Goal: Task Accomplishment & Management: Use online tool/utility

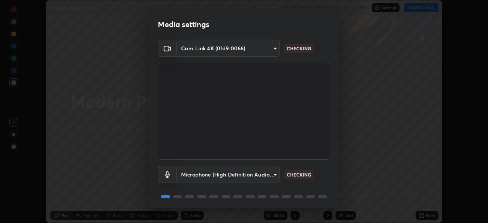
scroll to position [27, 0]
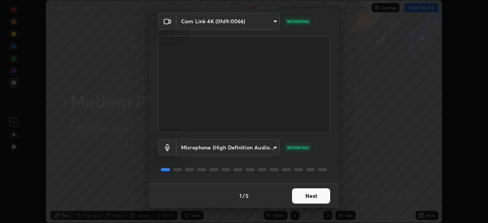
click at [302, 196] on button "Next" at bounding box center [311, 195] width 38 height 15
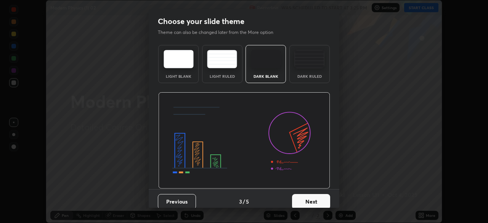
click at [303, 197] on button "Next" at bounding box center [311, 201] width 38 height 15
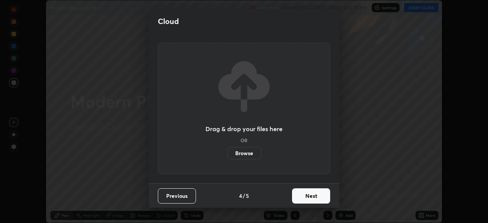
click at [303, 197] on button "Next" at bounding box center [311, 195] width 38 height 15
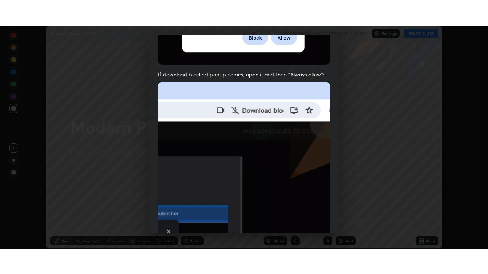
scroll to position [183, 0]
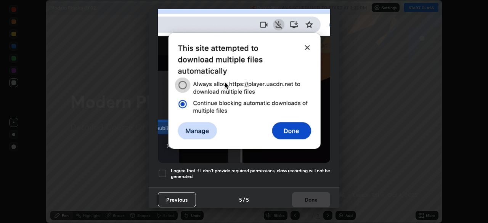
click at [162, 169] on div at bounding box center [162, 173] width 9 height 9
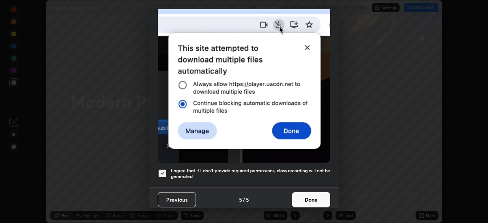
click at [299, 198] on button "Done" at bounding box center [311, 199] width 38 height 15
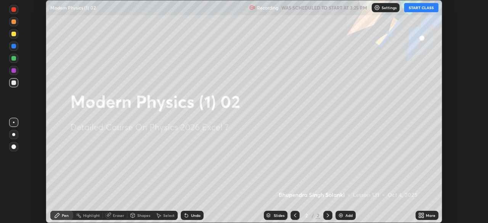
click at [421, 5] on button "START CLASS" at bounding box center [421, 7] width 34 height 9
click at [428, 213] on div "More" at bounding box center [431, 215] width 10 height 4
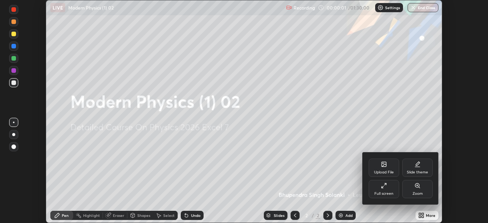
click at [385, 187] on icon at bounding box center [384, 186] width 6 height 6
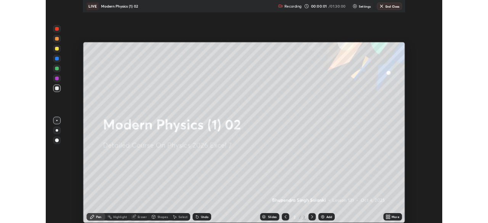
scroll to position [274, 488]
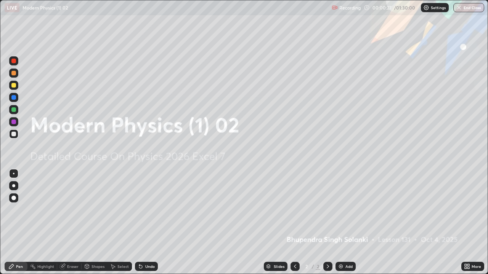
click at [343, 223] on div "Add" at bounding box center [345, 266] width 20 height 9
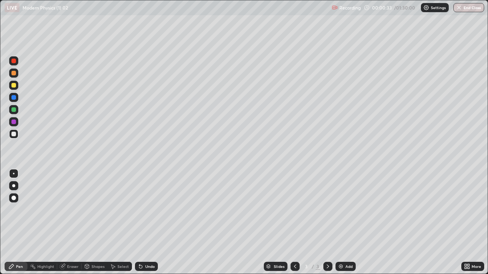
click at [144, 223] on div "Undo" at bounding box center [146, 266] width 23 height 9
click at [14, 186] on div at bounding box center [13, 185] width 3 height 3
click at [144, 223] on div "Undo" at bounding box center [146, 266] width 23 height 9
click at [146, 223] on div "Undo" at bounding box center [150, 267] width 10 height 4
click at [146, 223] on div "Undo" at bounding box center [146, 266] width 23 height 9
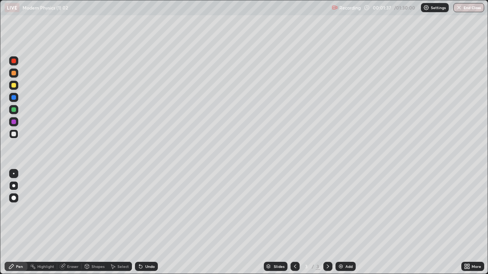
click at [13, 85] on div at bounding box center [13, 85] width 5 height 5
click at [149, 223] on div "Undo" at bounding box center [150, 267] width 10 height 4
click at [12, 100] on div at bounding box center [13, 97] width 9 height 9
click at [14, 110] on div at bounding box center [13, 109] width 5 height 5
click at [14, 111] on div at bounding box center [13, 109] width 5 height 5
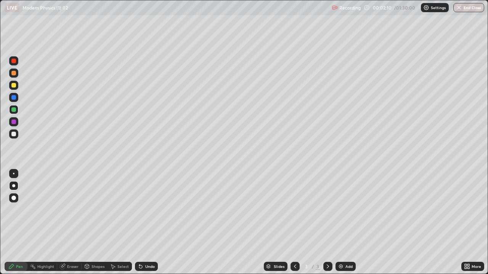
click at [12, 136] on div at bounding box center [13, 134] width 5 height 5
click at [68, 223] on div "Eraser" at bounding box center [69, 266] width 24 height 9
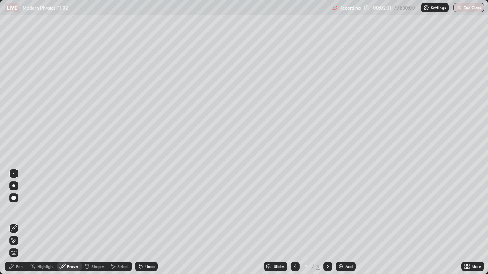
click at [21, 223] on div "Pen" at bounding box center [19, 267] width 7 height 4
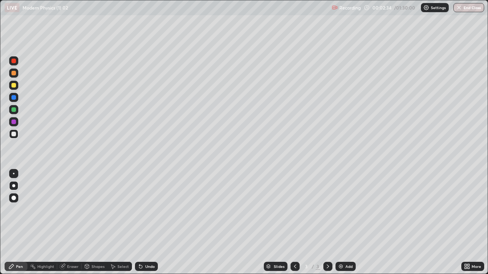
click at [14, 85] on div at bounding box center [13, 85] width 5 height 5
click at [145, 223] on div "Undo" at bounding box center [150, 267] width 10 height 4
click at [146, 223] on div "Undo" at bounding box center [146, 266] width 23 height 9
click at [150, 223] on div "Undo" at bounding box center [150, 267] width 10 height 4
click at [14, 109] on div at bounding box center [13, 109] width 5 height 5
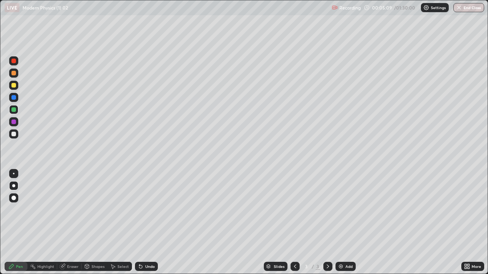
click at [90, 223] on div "Shapes" at bounding box center [95, 266] width 26 height 9
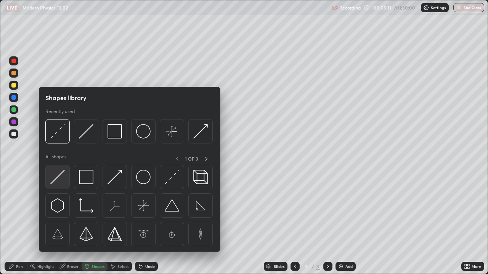
click at [59, 180] on img at bounding box center [57, 177] width 14 height 14
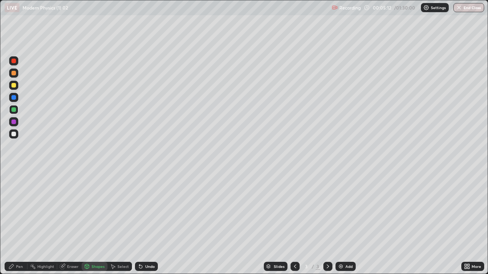
click at [14, 134] on div at bounding box center [13, 134] width 5 height 5
click at [18, 223] on div "Pen" at bounding box center [16, 266] width 23 height 9
click at [16, 87] on div at bounding box center [13, 85] width 5 height 5
click at [74, 223] on div "Eraser" at bounding box center [72, 267] width 11 height 4
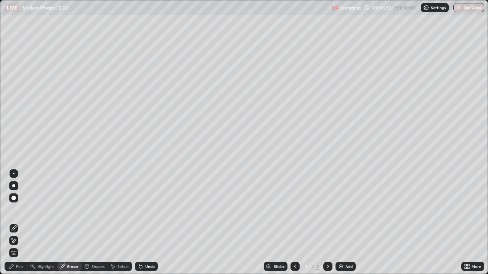
click at [17, 223] on div "Pen" at bounding box center [19, 267] width 7 height 4
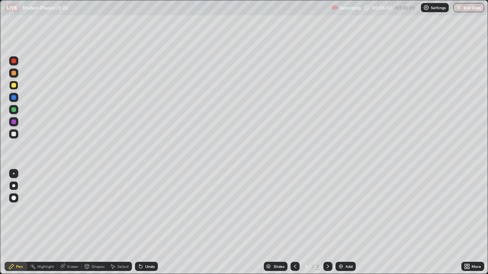
click at [17, 135] on div at bounding box center [13, 134] width 9 height 9
click at [342, 223] on img at bounding box center [341, 267] width 6 height 6
click at [142, 223] on icon at bounding box center [141, 267] width 6 height 6
click at [143, 223] on div "Undo" at bounding box center [146, 266] width 23 height 9
click at [141, 223] on icon at bounding box center [140, 267] width 3 height 3
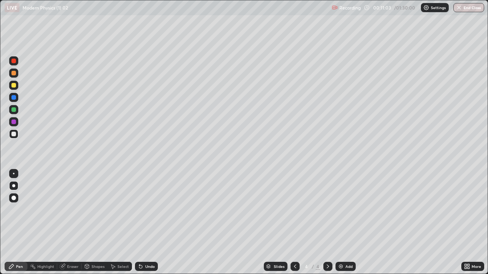
click at [145, 223] on div "Undo" at bounding box center [150, 267] width 10 height 4
click at [13, 124] on div at bounding box center [13, 122] width 5 height 5
click at [294, 223] on icon at bounding box center [295, 267] width 6 height 6
click at [325, 223] on icon at bounding box center [328, 267] width 6 height 6
click at [293, 223] on icon at bounding box center [295, 267] width 6 height 6
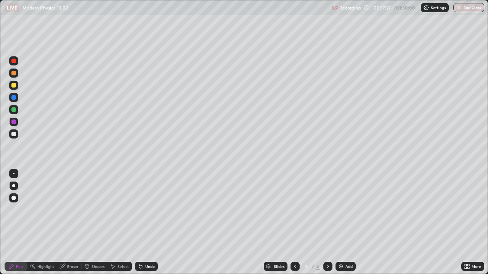
click at [327, 223] on icon at bounding box center [328, 267] width 2 height 4
click at [14, 87] on div at bounding box center [13, 85] width 5 height 5
click at [146, 223] on div "Undo" at bounding box center [150, 267] width 10 height 4
click at [74, 223] on div "Eraser" at bounding box center [72, 267] width 11 height 4
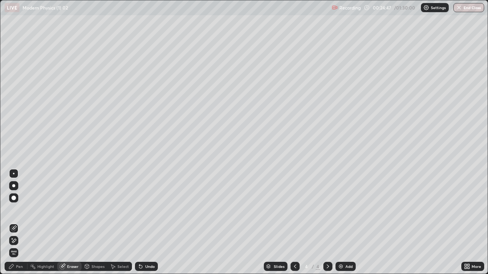
click at [23, 223] on div "Pen" at bounding box center [16, 266] width 23 height 9
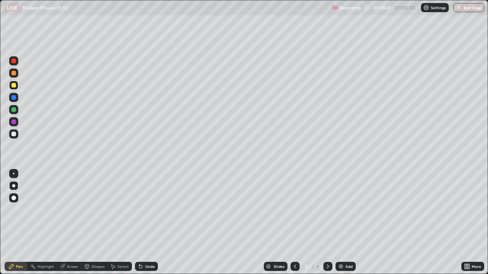
click at [295, 223] on icon at bounding box center [295, 267] width 6 height 6
click at [294, 223] on icon at bounding box center [295, 267] width 6 height 6
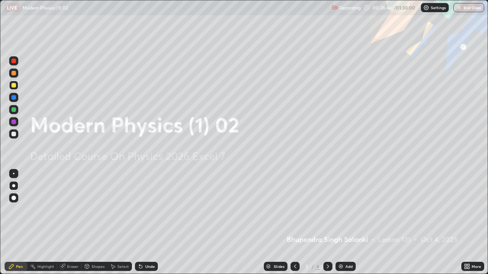
click at [327, 223] on icon at bounding box center [328, 267] width 6 height 6
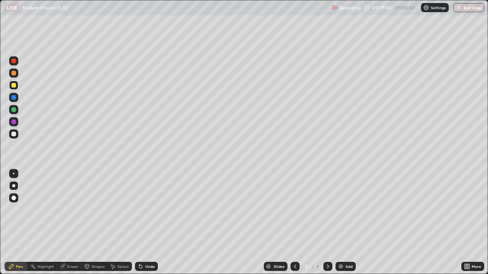
click at [327, 223] on icon at bounding box center [328, 267] width 6 height 6
click at [293, 223] on icon at bounding box center [295, 267] width 6 height 6
click at [327, 223] on icon at bounding box center [328, 267] width 6 height 6
click at [340, 223] on img at bounding box center [341, 267] width 6 height 6
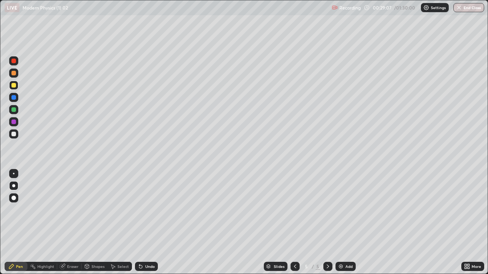
click at [92, 223] on div "Shapes" at bounding box center [97, 267] width 13 height 4
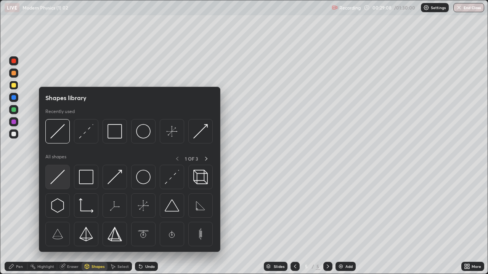
click at [63, 183] on img at bounding box center [57, 177] width 14 height 14
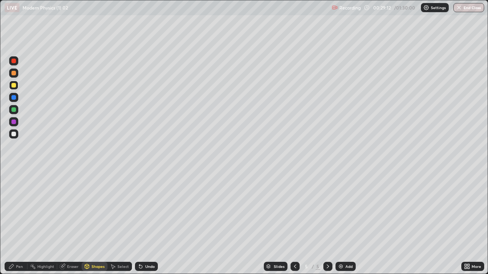
click at [22, 223] on div "Pen" at bounding box center [19, 267] width 7 height 4
click at [143, 223] on div "Undo" at bounding box center [146, 266] width 23 height 9
click at [14, 135] on div at bounding box center [13, 134] width 5 height 5
click at [143, 223] on div "Undo" at bounding box center [146, 266] width 23 height 9
click at [144, 223] on div "Undo" at bounding box center [146, 266] width 23 height 9
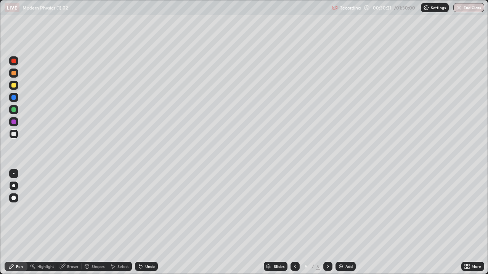
click at [143, 223] on div "Undo" at bounding box center [146, 266] width 23 height 9
click at [14, 86] on div at bounding box center [13, 85] width 5 height 5
click at [16, 123] on div at bounding box center [13, 122] width 5 height 5
click at [146, 223] on div "Undo" at bounding box center [146, 266] width 23 height 9
click at [146, 223] on div "Undo" at bounding box center [150, 267] width 10 height 4
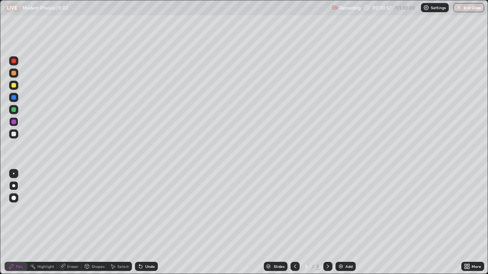
click at [146, 223] on div "Undo" at bounding box center [150, 267] width 10 height 4
click at [74, 223] on div "Eraser" at bounding box center [72, 267] width 11 height 4
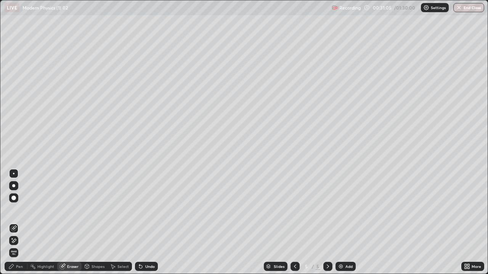
click at [20, 223] on div "Pen" at bounding box center [19, 267] width 7 height 4
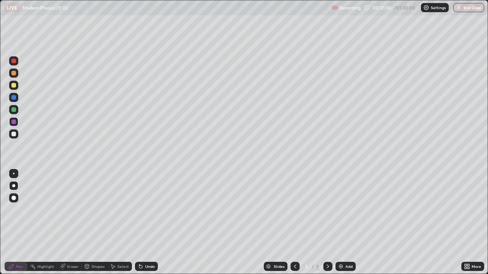
click at [14, 111] on div at bounding box center [13, 109] width 5 height 5
click at [145, 223] on div "Undo" at bounding box center [150, 267] width 10 height 4
click at [151, 223] on div "Undo" at bounding box center [146, 266] width 23 height 9
click at [71, 223] on div "Eraser" at bounding box center [72, 267] width 11 height 4
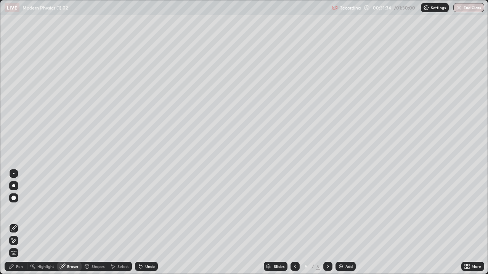
click at [18, 223] on div "Pen" at bounding box center [19, 267] width 7 height 4
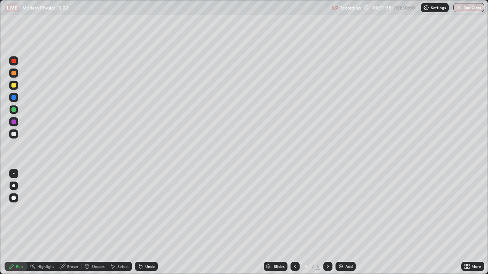
click at [13, 99] on div at bounding box center [13, 97] width 5 height 5
click at [11, 123] on div at bounding box center [13, 121] width 9 height 9
click at [14, 110] on div at bounding box center [13, 109] width 5 height 5
click at [14, 98] on div at bounding box center [13, 97] width 5 height 5
click at [12, 135] on div at bounding box center [13, 134] width 5 height 5
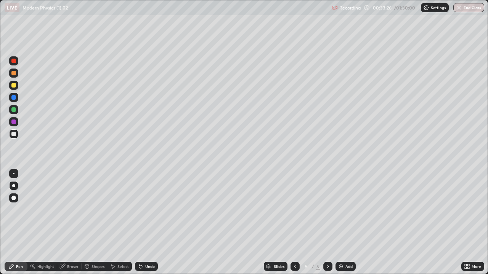
click at [142, 223] on div "Undo" at bounding box center [146, 266] width 23 height 9
click at [141, 223] on icon at bounding box center [140, 267] width 3 height 3
click at [140, 223] on icon at bounding box center [140, 267] width 3 height 3
click at [139, 223] on icon at bounding box center [139, 265] width 1 height 1
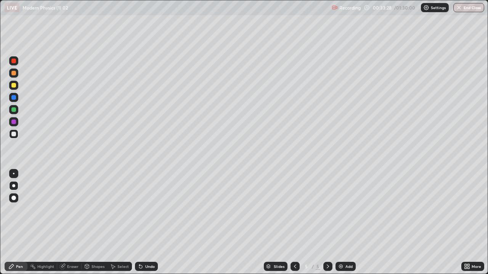
click at [139, 223] on icon at bounding box center [140, 267] width 3 height 3
click at [139, 223] on icon at bounding box center [139, 265] width 1 height 1
click at [294, 223] on icon at bounding box center [295, 267] width 6 height 6
click at [69, 223] on div "Eraser" at bounding box center [72, 267] width 11 height 4
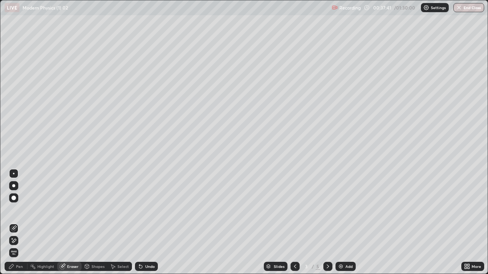
click at [16, 223] on div "Pen" at bounding box center [16, 266] width 23 height 9
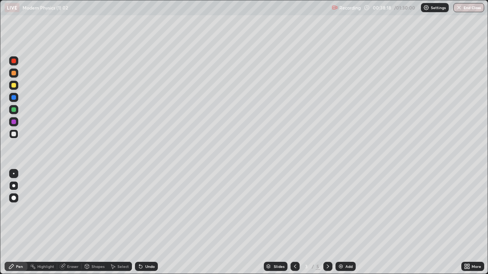
click at [70, 223] on div "Eraser" at bounding box center [72, 267] width 11 height 4
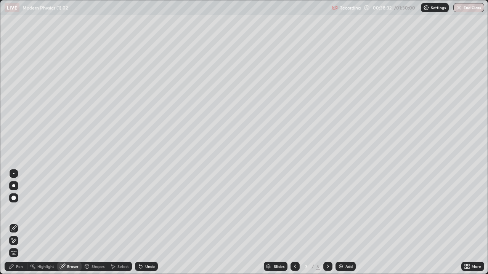
click at [21, 223] on div "Pen" at bounding box center [16, 266] width 23 height 9
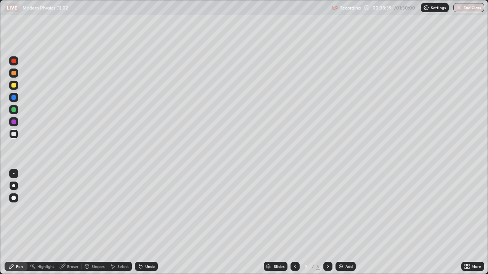
click at [74, 223] on div "Eraser" at bounding box center [72, 267] width 11 height 4
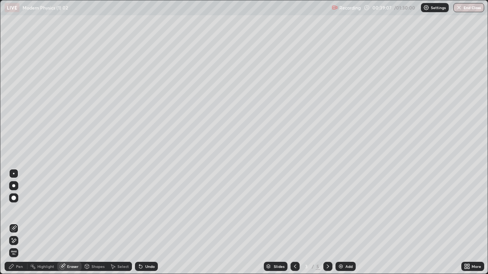
click at [18, 223] on div "Pen" at bounding box center [19, 267] width 7 height 4
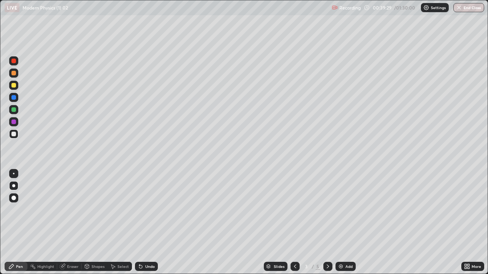
click at [18, 223] on div "Pen" at bounding box center [19, 267] width 7 height 4
click at [70, 223] on div "Eraser" at bounding box center [72, 267] width 11 height 4
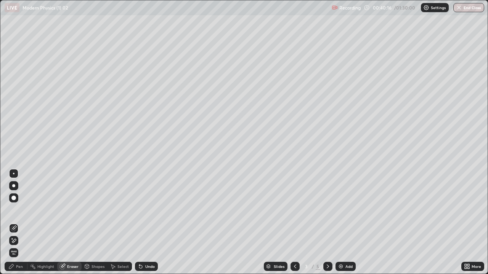
click at [95, 223] on div "Shapes" at bounding box center [97, 267] width 13 height 4
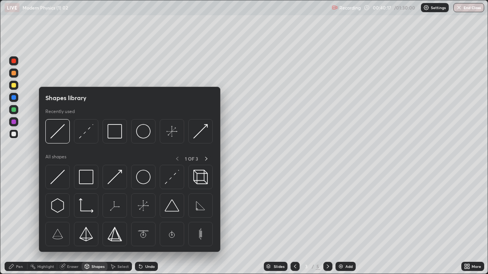
click at [117, 223] on div "Select" at bounding box center [122, 267] width 11 height 4
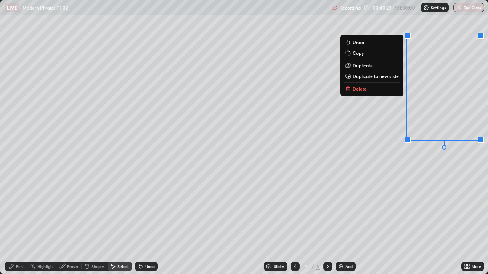
click at [361, 90] on p "Delete" at bounding box center [360, 89] width 14 height 6
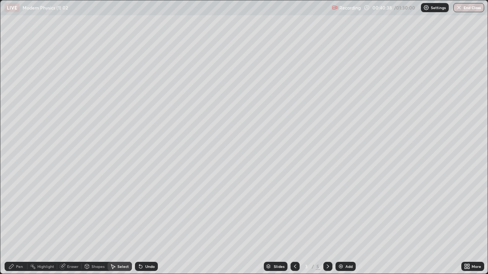
click at [76, 223] on div "Eraser" at bounding box center [72, 267] width 11 height 4
click at [19, 223] on div "Pen" at bounding box center [19, 267] width 7 height 4
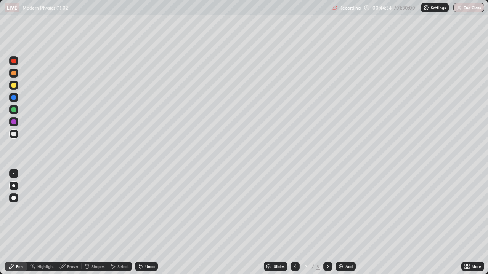
click at [116, 223] on div "Select" at bounding box center [119, 266] width 24 height 9
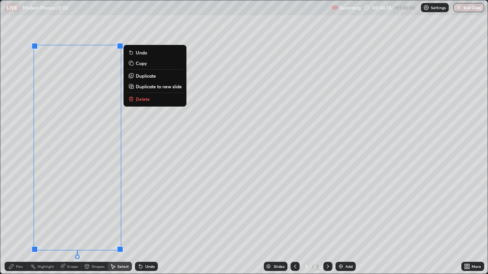
click at [134, 98] on icon at bounding box center [131, 99] width 6 height 6
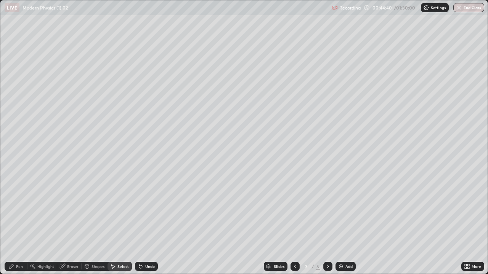
click at [66, 223] on div "Eraser" at bounding box center [69, 266] width 24 height 9
click at [19, 200] on div at bounding box center [14, 198] width 12 height 12
click at [327, 223] on icon at bounding box center [328, 267] width 2 height 4
click at [71, 223] on div "Eraser" at bounding box center [72, 267] width 11 height 4
click at [13, 223] on icon at bounding box center [11, 267] width 6 height 6
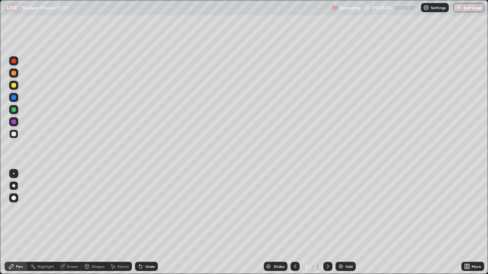
click at [71, 223] on div "Eraser" at bounding box center [72, 267] width 11 height 4
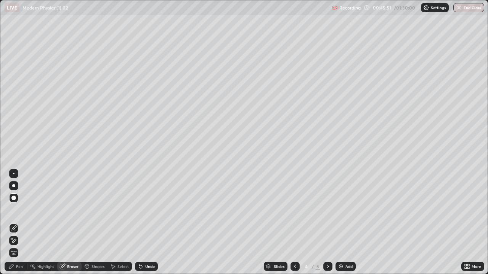
click at [16, 223] on div "Pen" at bounding box center [19, 267] width 7 height 4
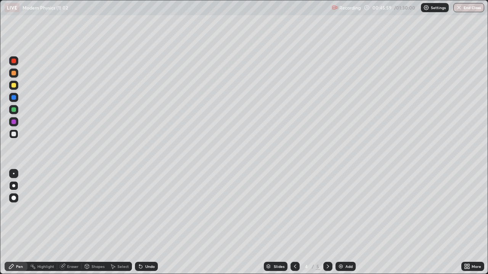
click at [69, 223] on div "Eraser" at bounding box center [72, 267] width 11 height 4
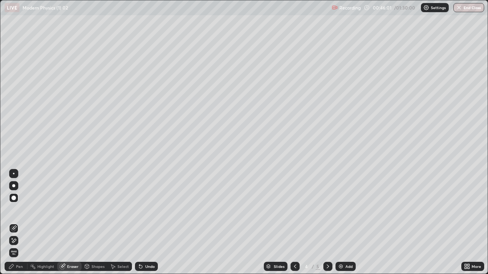
click at [19, 223] on div "Pen" at bounding box center [19, 267] width 7 height 4
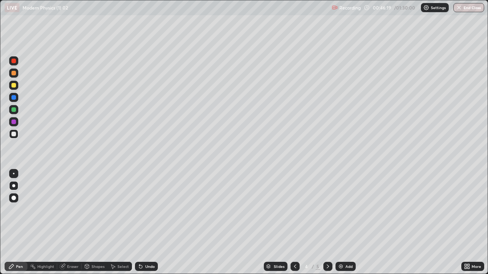
click at [63, 223] on div "Eraser" at bounding box center [69, 266] width 24 height 9
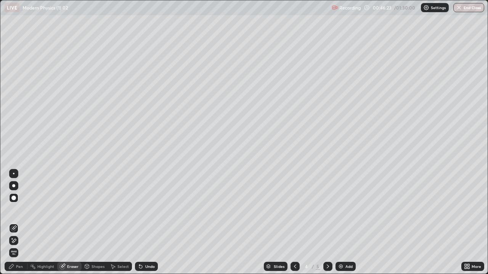
click at [17, 223] on div "Pen" at bounding box center [16, 266] width 23 height 9
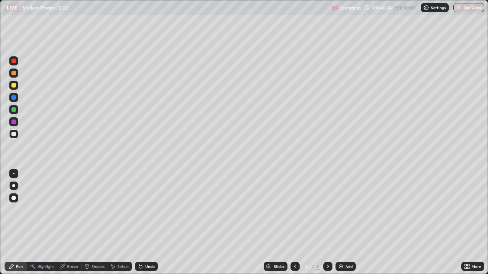
click at [13, 134] on div at bounding box center [13, 134] width 5 height 5
click at [72, 223] on div "Eraser" at bounding box center [72, 267] width 11 height 4
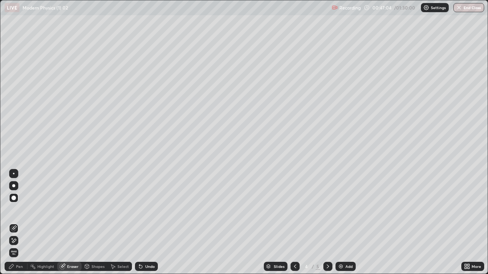
click at [13, 223] on icon at bounding box center [11, 267] width 6 height 6
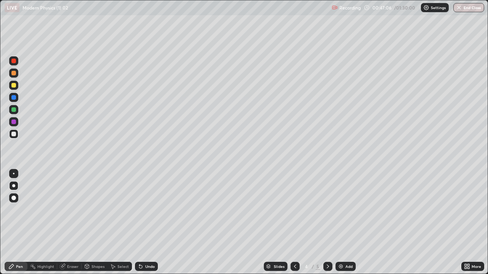
click at [17, 65] on div at bounding box center [13, 61] width 9 height 12
click at [96, 223] on div "Shapes" at bounding box center [97, 267] width 13 height 4
click at [66, 223] on div "Eraser" at bounding box center [69, 266] width 24 height 9
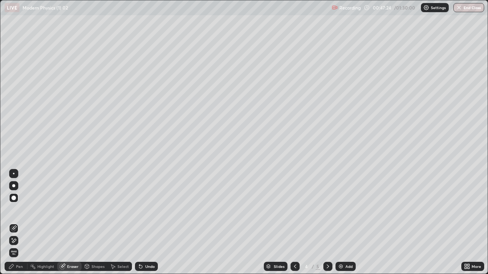
click at [19, 223] on div "Pen" at bounding box center [16, 266] width 23 height 9
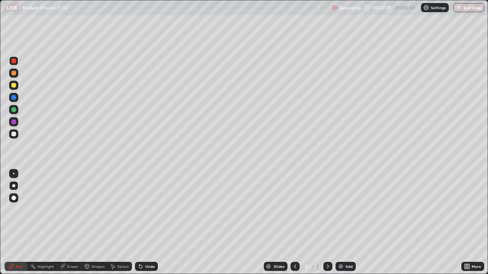
click at [149, 223] on div "Undo" at bounding box center [150, 267] width 10 height 4
click at [71, 223] on div "Eraser" at bounding box center [72, 267] width 11 height 4
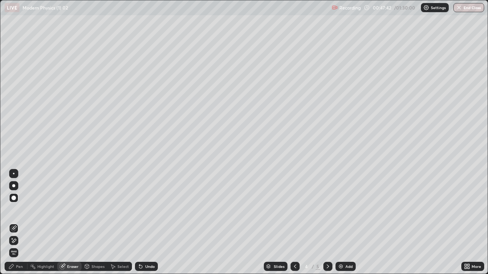
click at [19, 223] on div "Pen" at bounding box center [16, 266] width 23 height 9
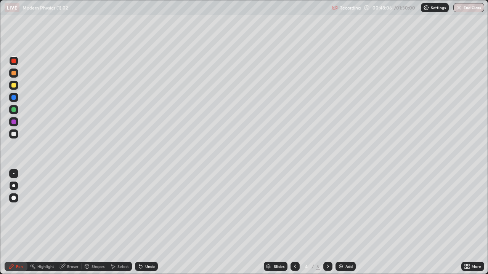
click at [150, 223] on div "Undo" at bounding box center [150, 267] width 10 height 4
click at [147, 223] on div "Undo" at bounding box center [146, 266] width 23 height 9
click at [150, 223] on div "Undo" at bounding box center [146, 266] width 23 height 9
click at [72, 223] on div "Eraser" at bounding box center [72, 267] width 11 height 4
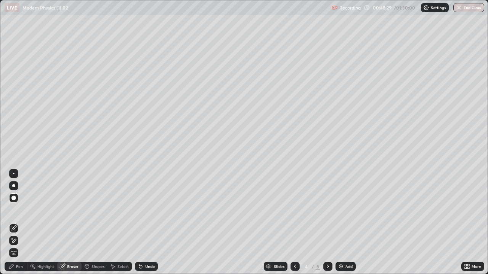
click at [21, 223] on div "Pen" at bounding box center [16, 266] width 23 height 9
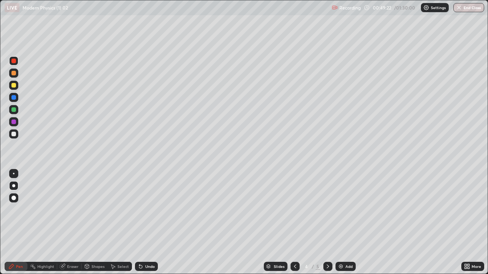
click at [69, 223] on div "Eraser" at bounding box center [72, 267] width 11 height 4
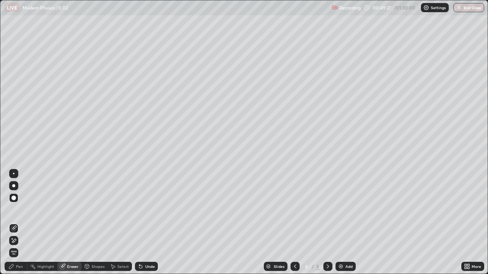
click at [15, 223] on div "Pen" at bounding box center [16, 266] width 23 height 9
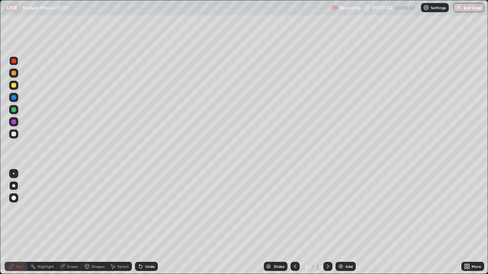
click at [68, 223] on div "Eraser" at bounding box center [72, 267] width 11 height 4
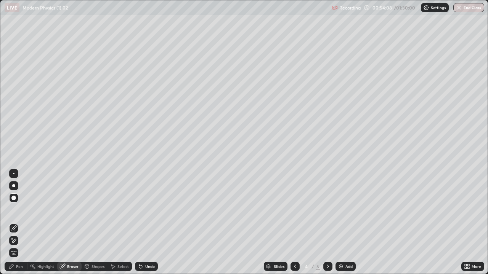
click at [71, 223] on div "Eraser" at bounding box center [72, 267] width 11 height 4
click at [16, 223] on div "Pen" at bounding box center [16, 266] width 23 height 9
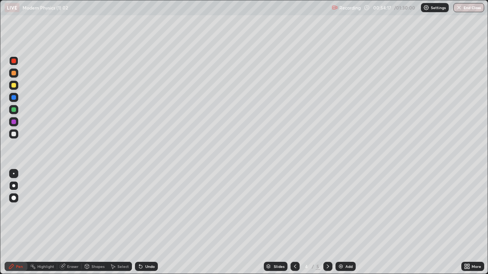
click at [14, 86] on div at bounding box center [13, 85] width 5 height 5
click at [70, 223] on div "Eraser" at bounding box center [72, 267] width 11 height 4
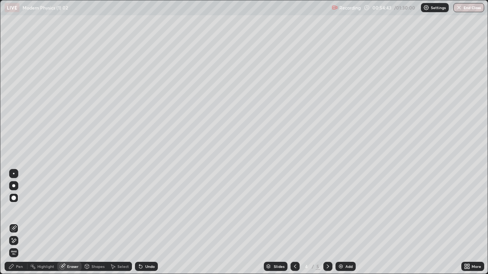
click at [22, 223] on div "Pen" at bounding box center [19, 267] width 7 height 4
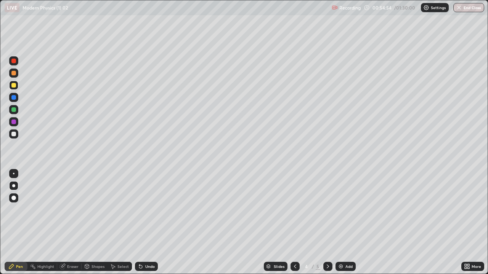
click at [75, 223] on div "Eraser" at bounding box center [72, 267] width 11 height 4
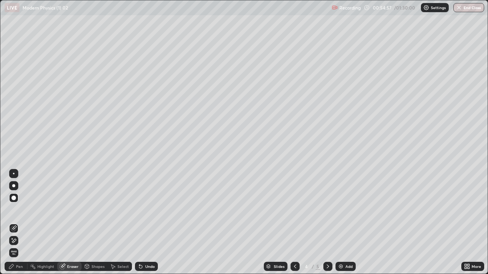
click at [19, 223] on div "Pen" at bounding box center [19, 267] width 7 height 4
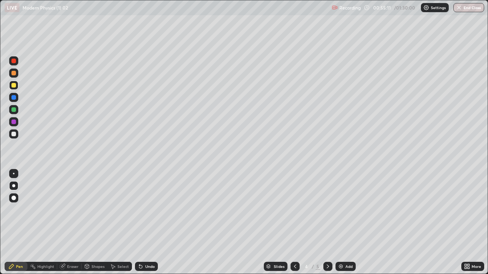
click at [67, 223] on div "Eraser" at bounding box center [72, 267] width 11 height 4
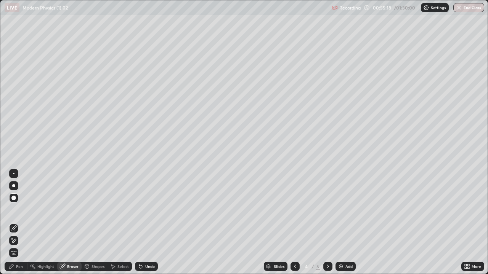
click at [22, 223] on div "Pen" at bounding box center [19, 267] width 7 height 4
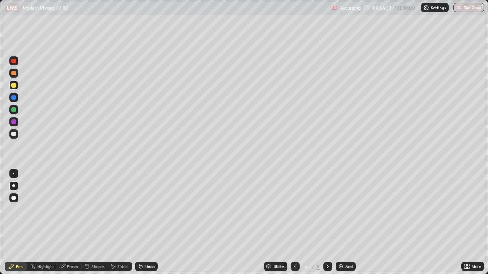
click at [294, 223] on icon at bounding box center [295, 267] width 6 height 6
click at [291, 223] on div at bounding box center [294, 266] width 9 height 9
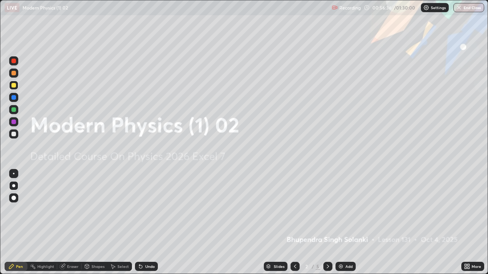
click at [327, 223] on icon at bounding box center [328, 267] width 6 height 6
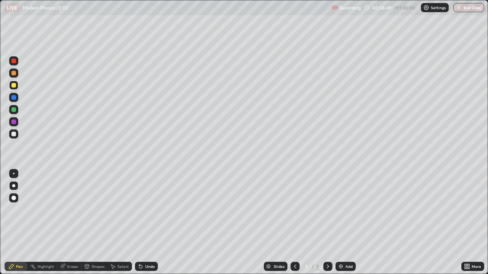
click at [147, 223] on div "Undo" at bounding box center [150, 267] width 10 height 4
click at [145, 223] on div "Undo" at bounding box center [150, 267] width 10 height 4
click at [141, 223] on icon at bounding box center [141, 267] width 6 height 6
click at [143, 223] on div "Undo" at bounding box center [146, 266] width 23 height 9
click at [94, 223] on div "Shapes" at bounding box center [97, 267] width 13 height 4
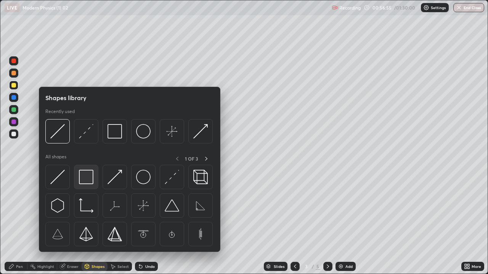
click at [86, 183] on img at bounding box center [86, 177] width 14 height 14
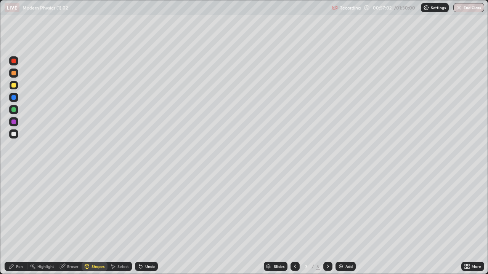
click at [22, 223] on div "Pen" at bounding box center [19, 267] width 7 height 4
click at [71, 223] on div "Eraser" at bounding box center [72, 267] width 11 height 4
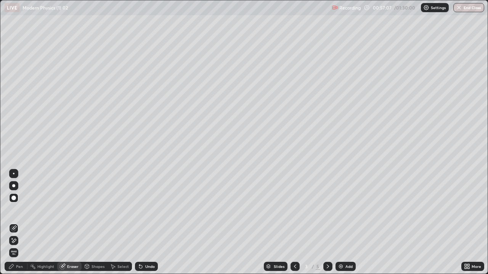
click at [18, 223] on div "Pen" at bounding box center [19, 267] width 7 height 4
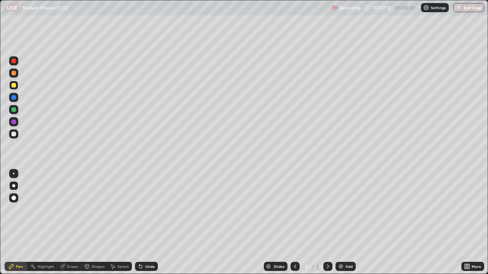
click at [146, 223] on div "Undo" at bounding box center [150, 267] width 10 height 4
click at [147, 223] on div "Undo" at bounding box center [150, 267] width 10 height 4
click at [146, 223] on div "Undo" at bounding box center [146, 266] width 23 height 9
click at [69, 223] on div "Eraser" at bounding box center [72, 267] width 11 height 4
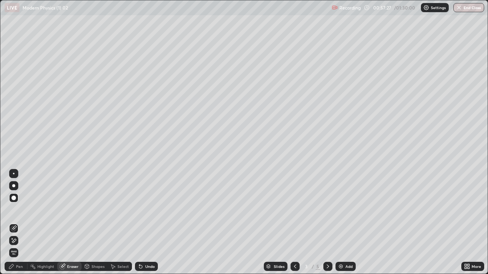
click at [20, 223] on div "Pen" at bounding box center [19, 267] width 7 height 4
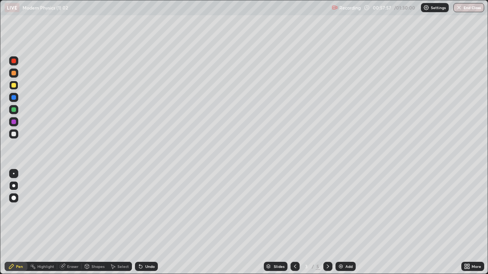
click at [15, 112] on div at bounding box center [13, 109] width 5 height 5
click at [15, 86] on div at bounding box center [13, 85] width 5 height 5
click at [15, 75] on div at bounding box center [13, 73] width 5 height 5
click at [347, 223] on div "Add" at bounding box center [348, 267] width 7 height 4
click at [72, 223] on div "Eraser" at bounding box center [69, 266] width 24 height 9
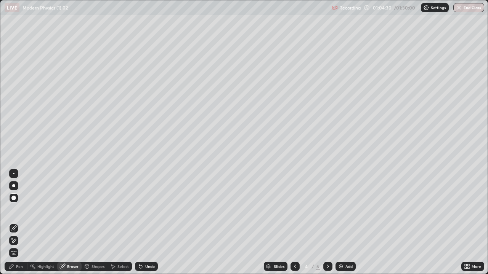
click at [22, 223] on div "Pen" at bounding box center [19, 267] width 7 height 4
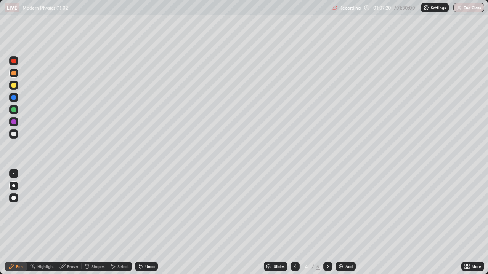
click at [342, 223] on img at bounding box center [341, 267] width 6 height 6
click at [338, 223] on div "Add" at bounding box center [345, 266] width 20 height 9
click at [15, 133] on div at bounding box center [13, 134] width 5 height 5
click at [146, 223] on div "Undo" at bounding box center [150, 267] width 10 height 4
click at [72, 223] on div "Eraser" at bounding box center [72, 267] width 11 height 4
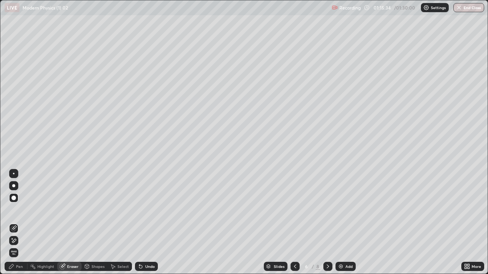
click at [71, 223] on div "Eraser" at bounding box center [69, 266] width 24 height 9
click at [69, 223] on div "Eraser" at bounding box center [69, 266] width 24 height 9
click at [66, 223] on div "Eraser" at bounding box center [69, 266] width 24 height 9
click at [64, 223] on icon at bounding box center [62, 267] width 6 height 6
click at [64, 223] on icon at bounding box center [62, 266] width 5 height 5
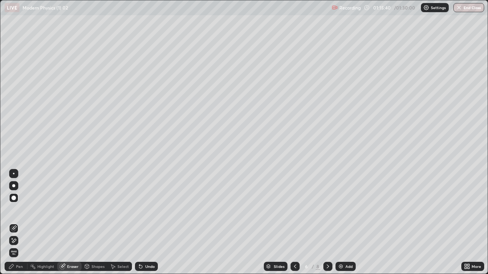
click at [17, 223] on div "Pen" at bounding box center [19, 267] width 7 height 4
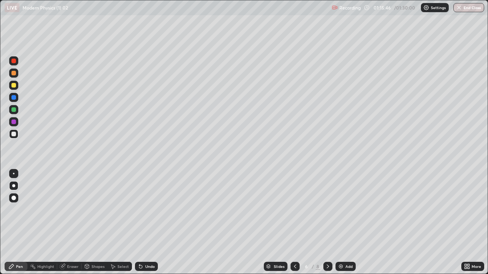
click at [77, 223] on div "Eraser" at bounding box center [72, 267] width 11 height 4
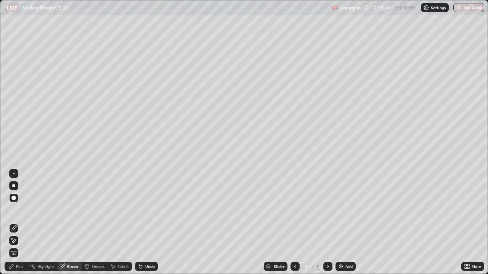
click at [22, 223] on div "Pen" at bounding box center [19, 267] width 7 height 4
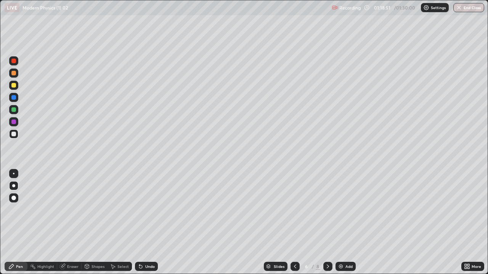
click at [295, 223] on icon at bounding box center [295, 267] width 6 height 6
click at [294, 223] on icon at bounding box center [295, 267] width 6 height 6
click at [327, 223] on icon at bounding box center [328, 267] width 6 height 6
click at [328, 223] on icon at bounding box center [328, 267] width 6 height 6
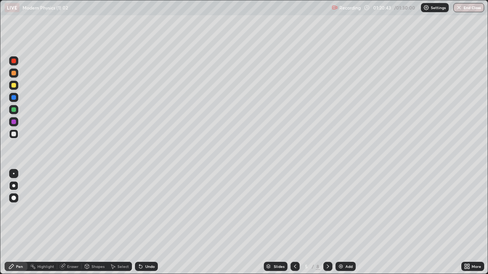
click at [327, 223] on icon at bounding box center [328, 267] width 6 height 6
click at [294, 223] on icon at bounding box center [295, 267] width 6 height 6
click at [293, 223] on icon at bounding box center [295, 267] width 6 height 6
click at [294, 223] on icon at bounding box center [295, 267] width 6 height 6
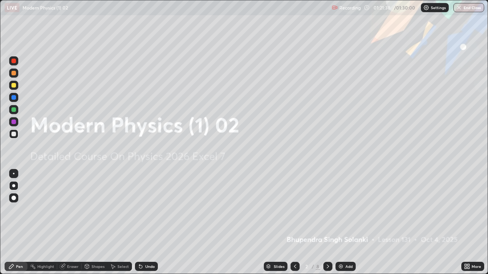
click at [327, 223] on icon at bounding box center [328, 267] width 6 height 6
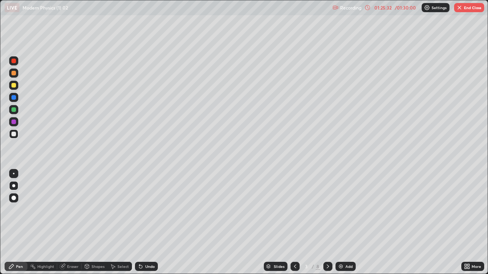
click at [466, 8] on button "End Class" at bounding box center [469, 7] width 30 height 9
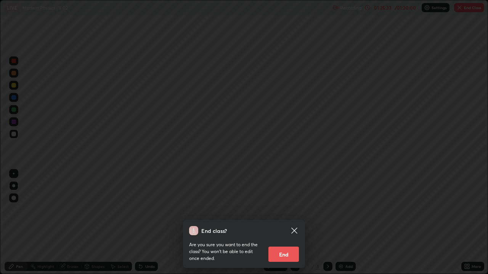
click at [291, 223] on button "End" at bounding box center [283, 254] width 30 height 15
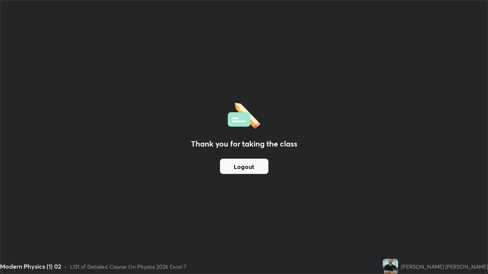
click at [259, 165] on button "Logout" at bounding box center [244, 166] width 48 height 15
click at [258, 167] on button "Logout" at bounding box center [244, 166] width 48 height 15
click at [258, 169] on button "Logout" at bounding box center [244, 166] width 48 height 15
click at [258, 168] on button "Logout" at bounding box center [244, 166] width 48 height 15
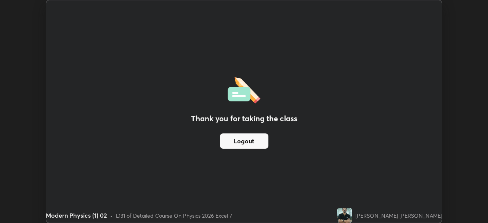
scroll to position [37888, 37623]
